Goal: Task Accomplishment & Management: Complete application form

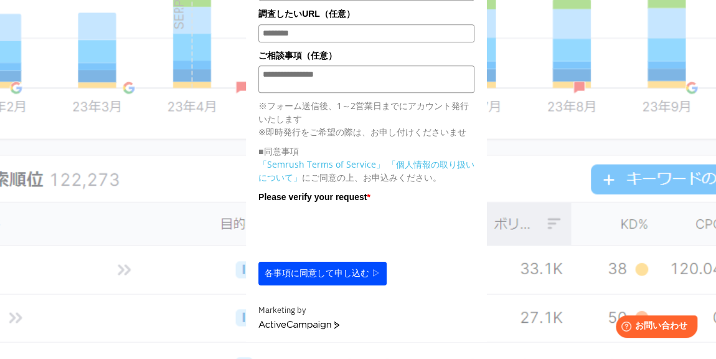
scroll to position [453, 0]
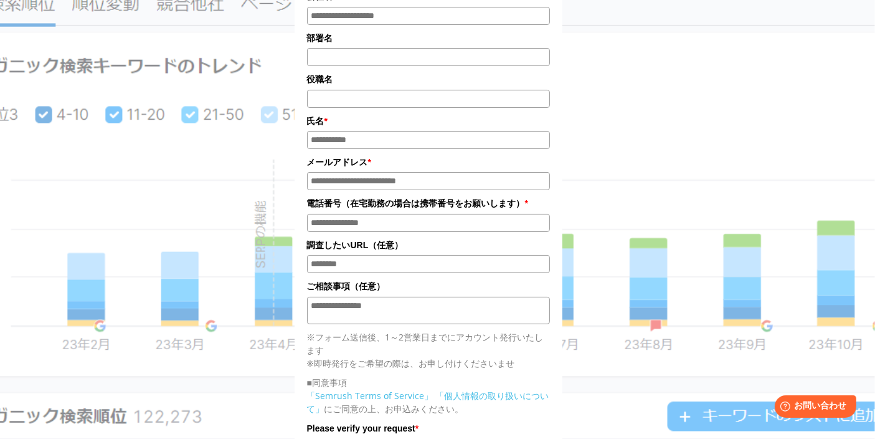
scroll to position [346, 0]
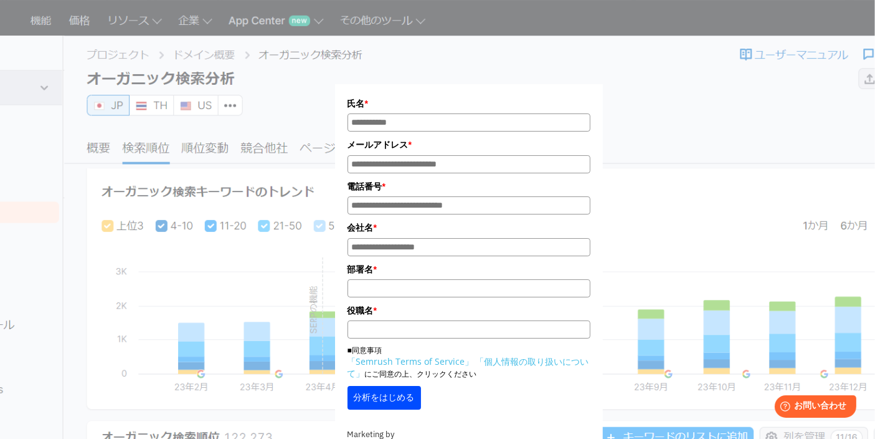
click at [449, 107] on label "氏名 *" at bounding box center [469, 104] width 243 height 14
click at [449, 113] on input "氏名*" at bounding box center [469, 122] width 243 height 18
click at [441, 97] on label "氏名 *" at bounding box center [469, 104] width 243 height 14
click at [441, 113] on input "氏名*" at bounding box center [469, 122] width 243 height 18
